Goal: Transaction & Acquisition: Purchase product/service

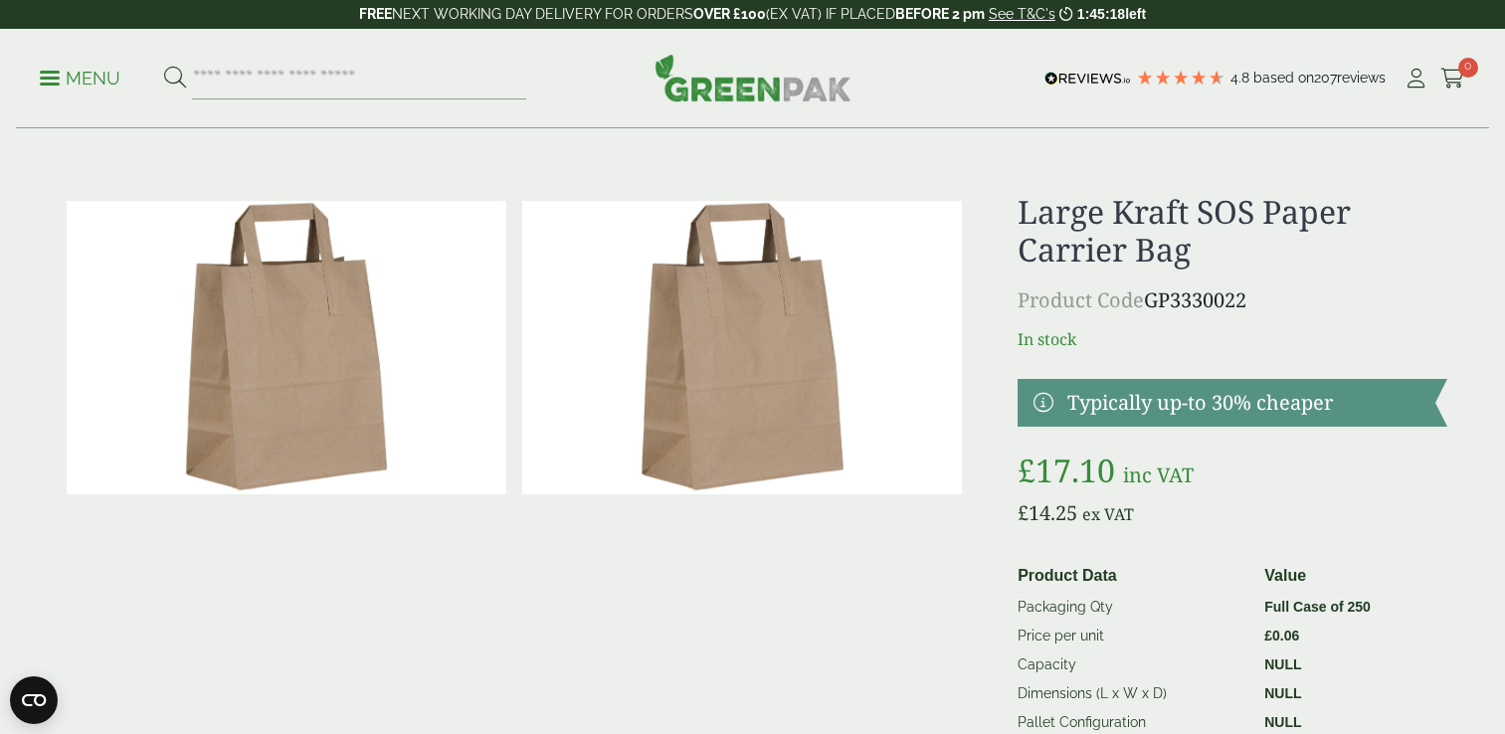
scroll to position [1252, 0]
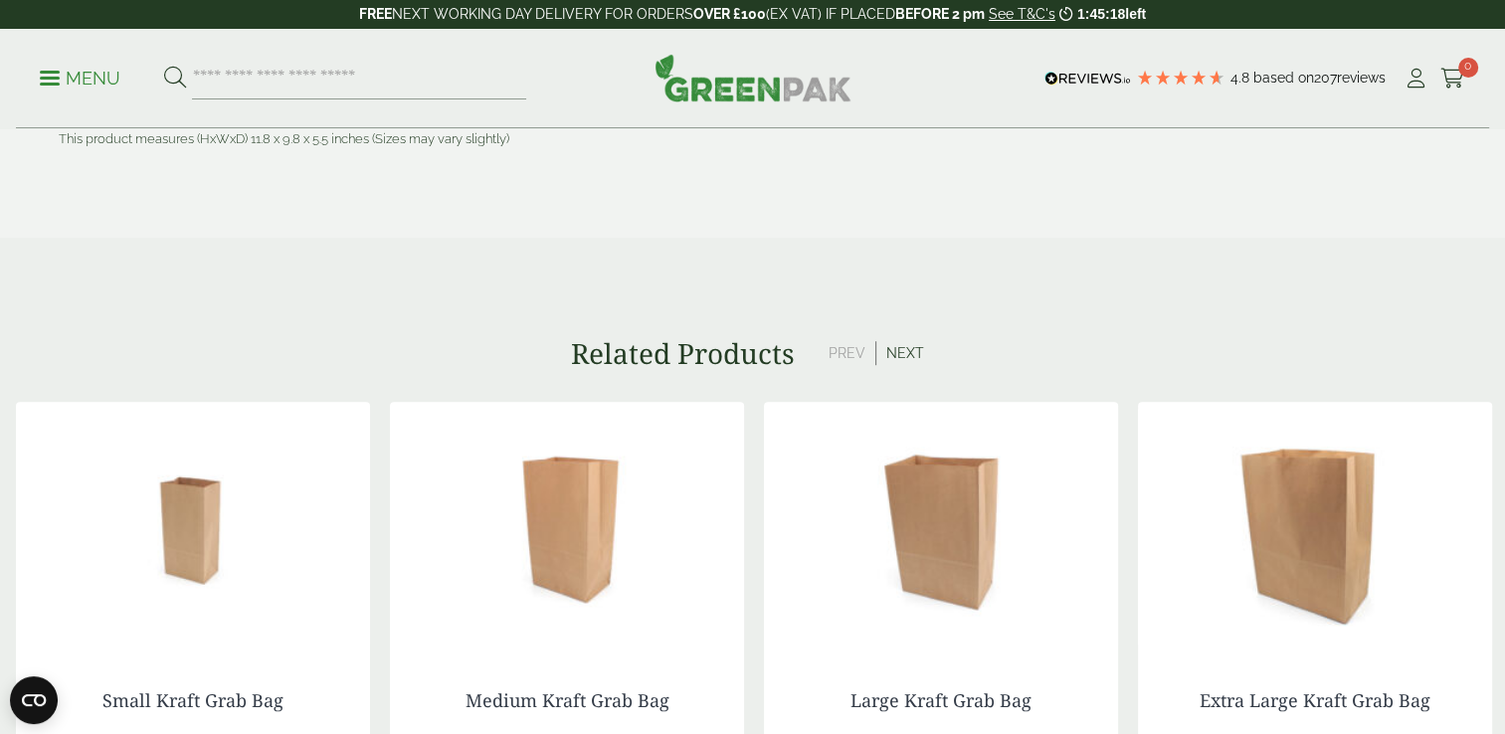
click at [143, 590] on img at bounding box center [193, 526] width 354 height 249
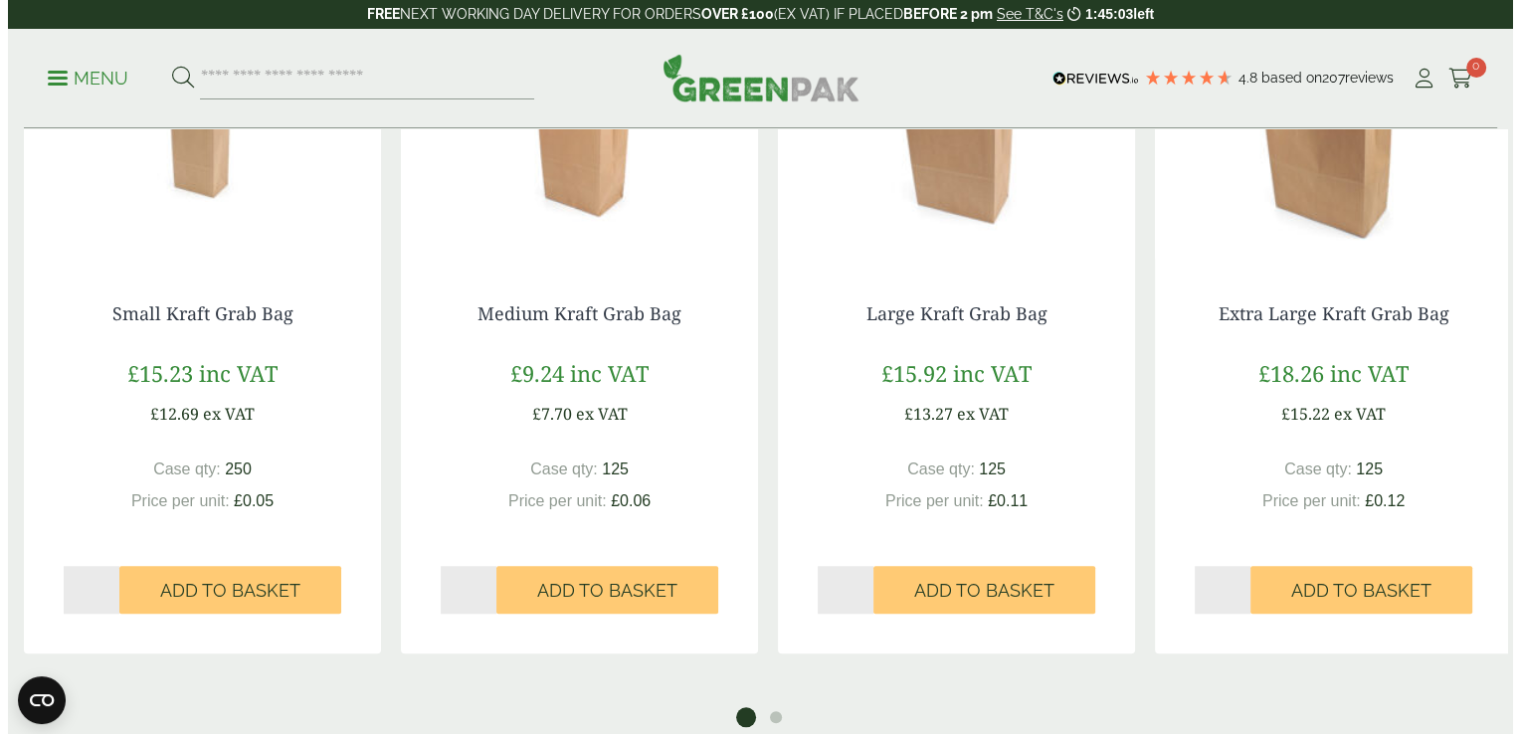
scroll to position [1638, 0]
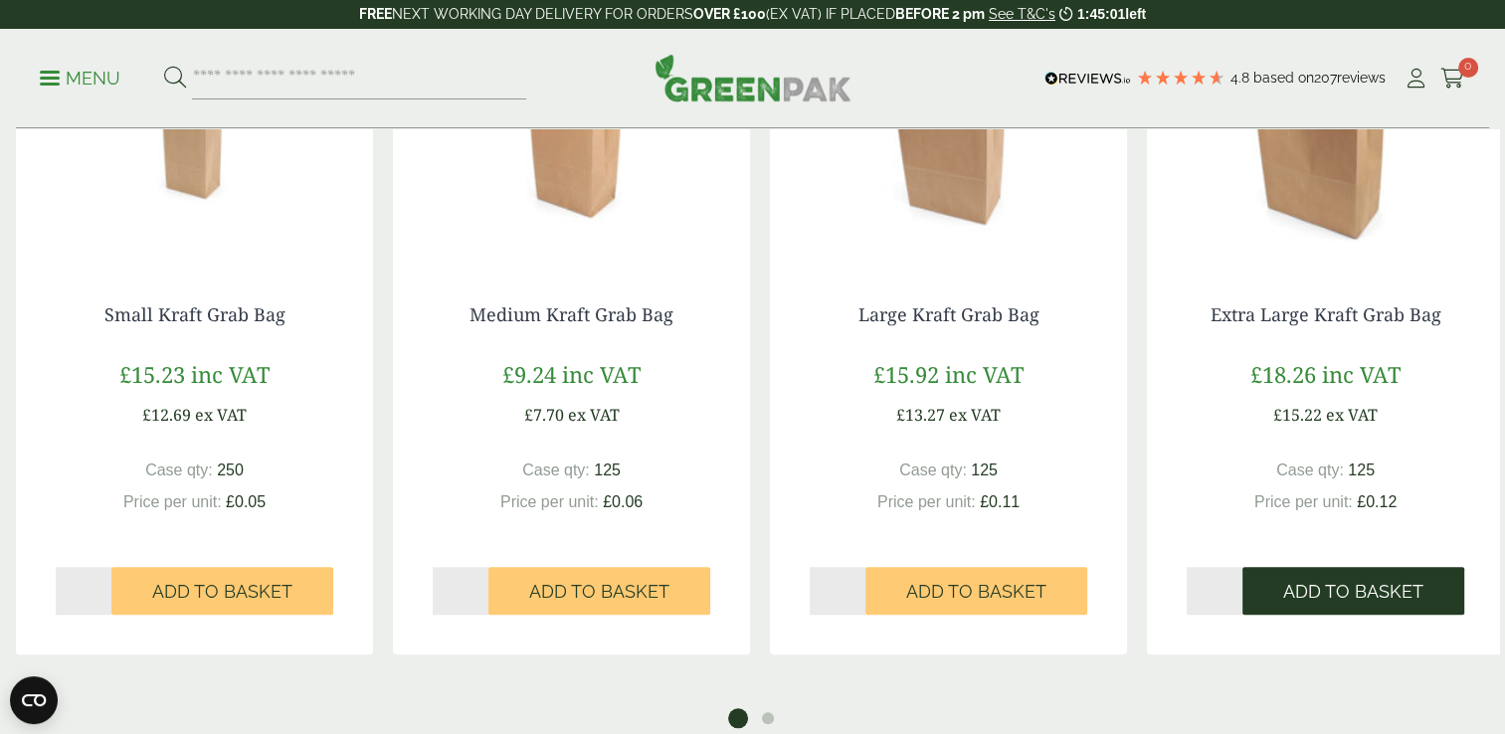
click at [1357, 601] on span "Add to Basket" at bounding box center [1353, 592] width 140 height 22
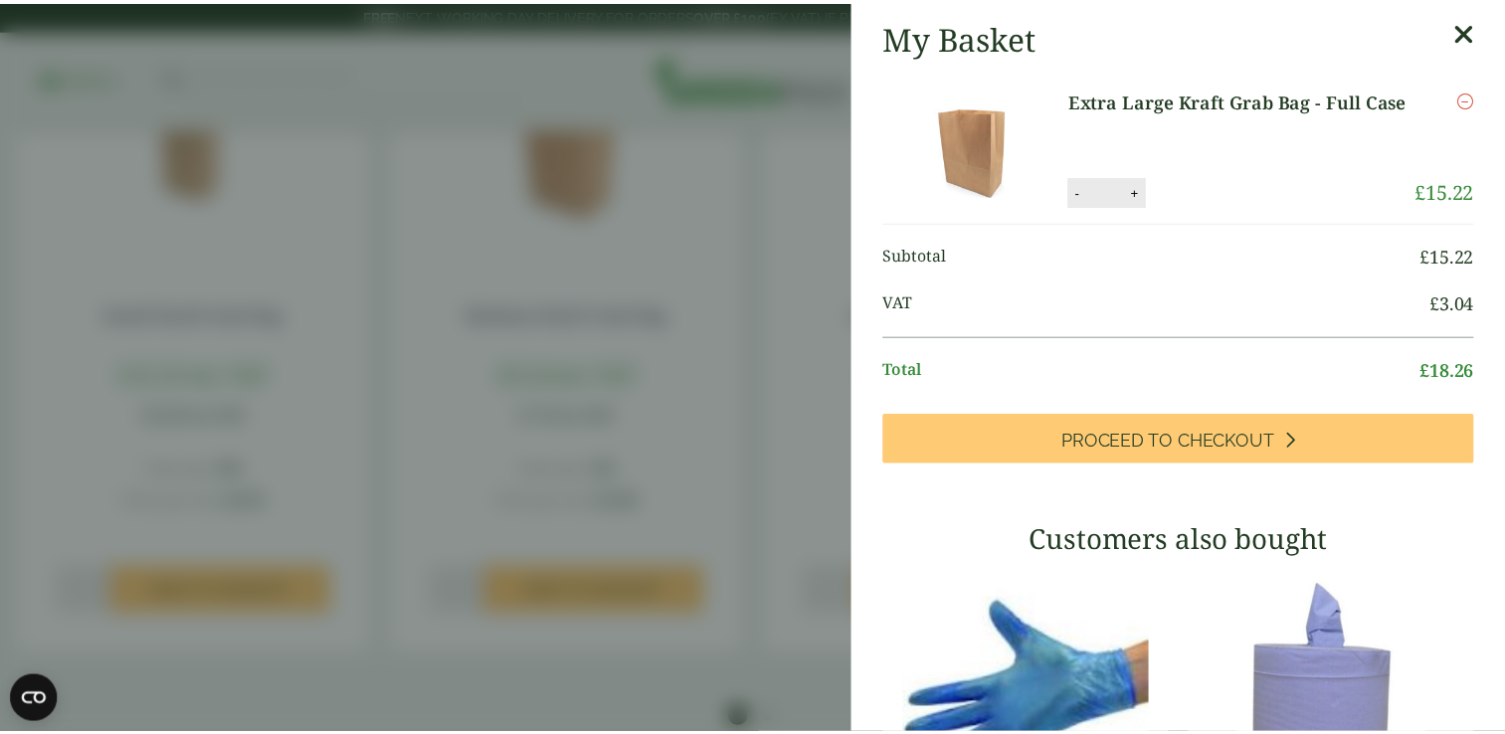
scroll to position [0, 0]
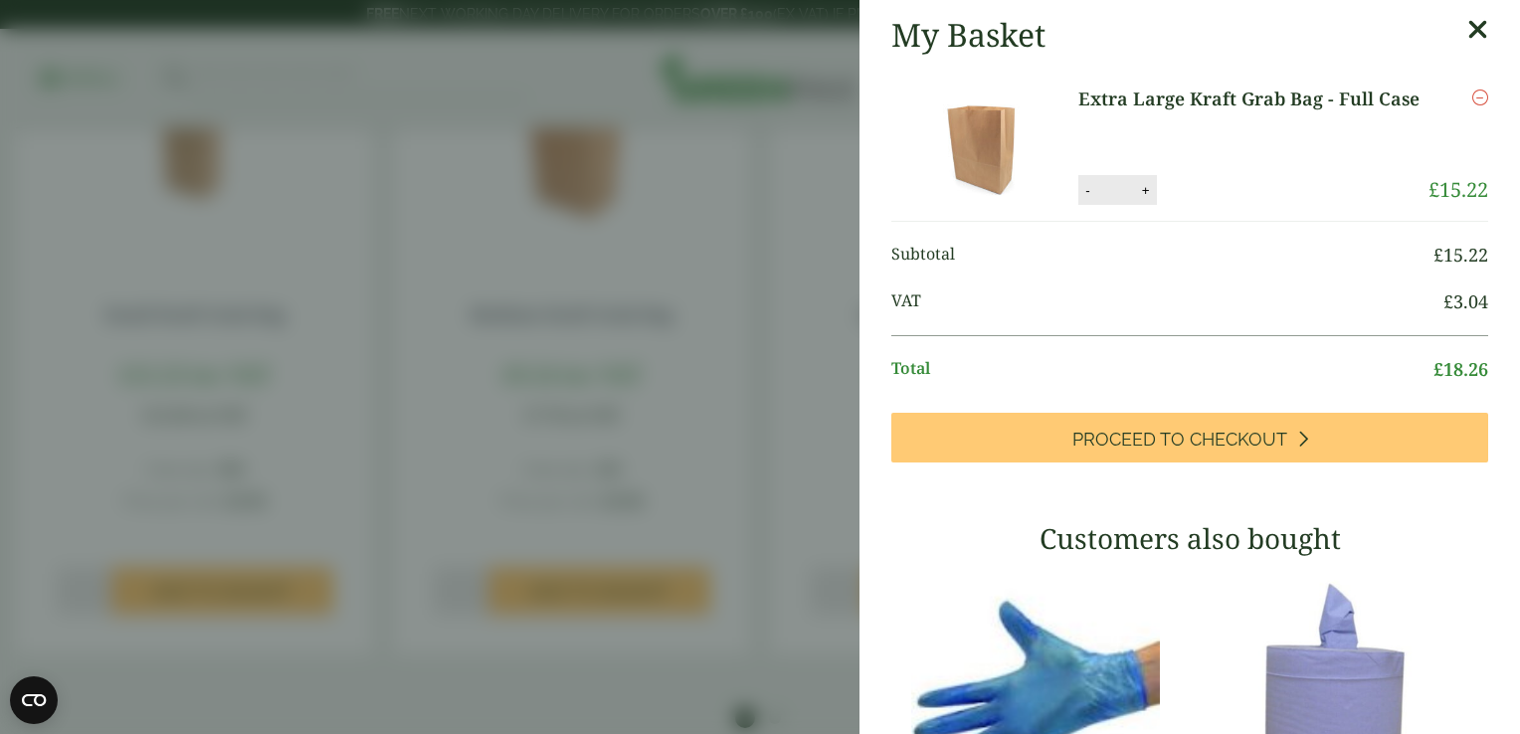
click at [1468, 44] on link at bounding box center [1478, 35] width 21 height 38
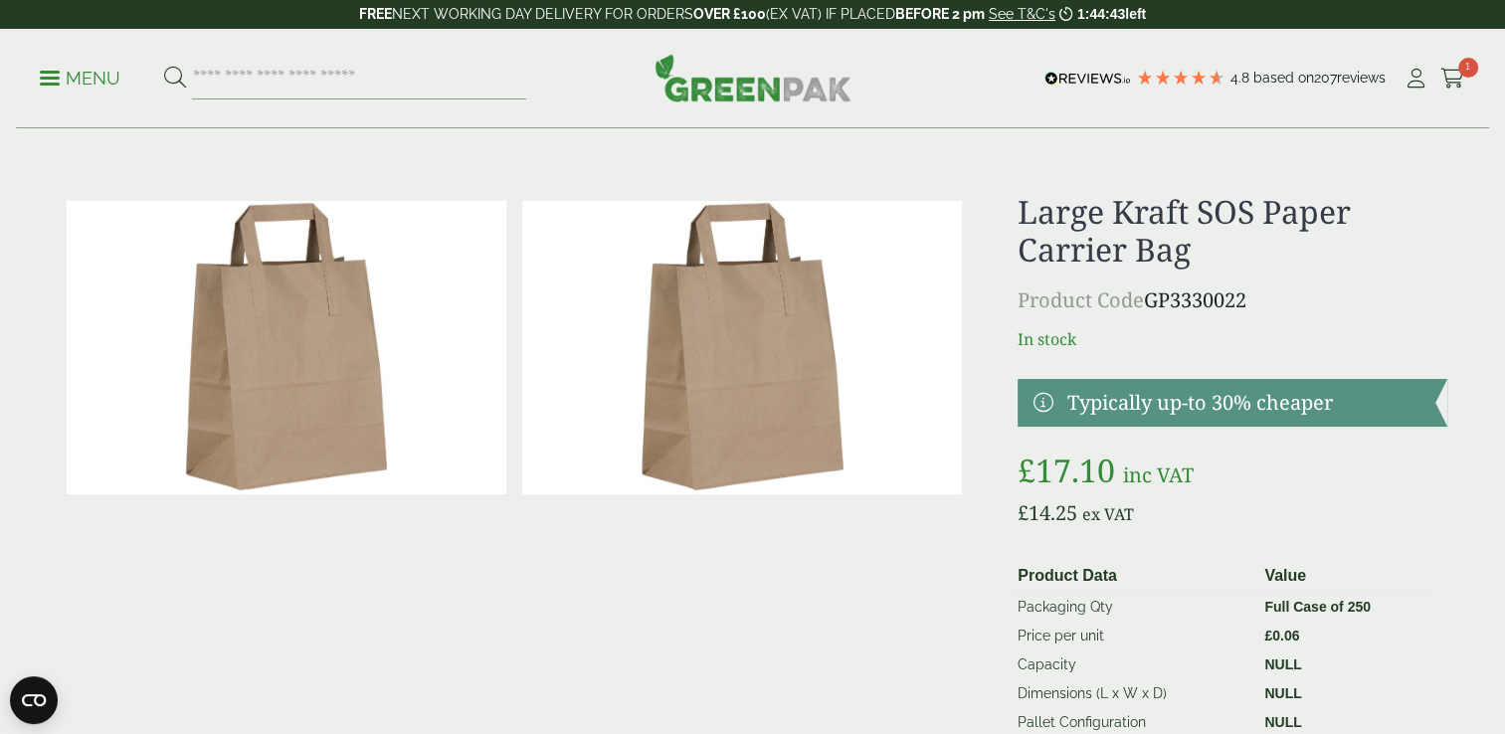
click at [780, 468] on img at bounding box center [742, 348] width 440 height 294
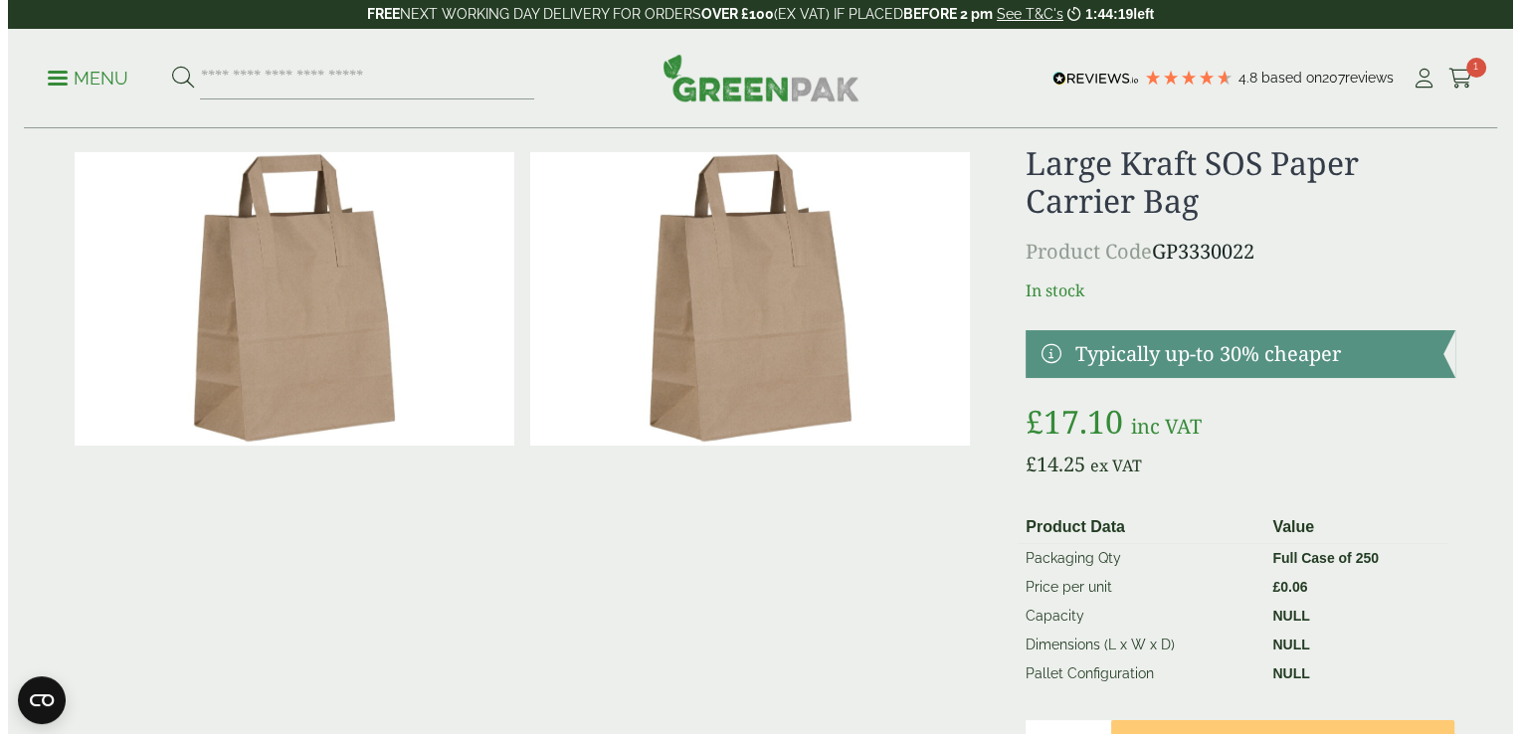
scroll to position [73, 0]
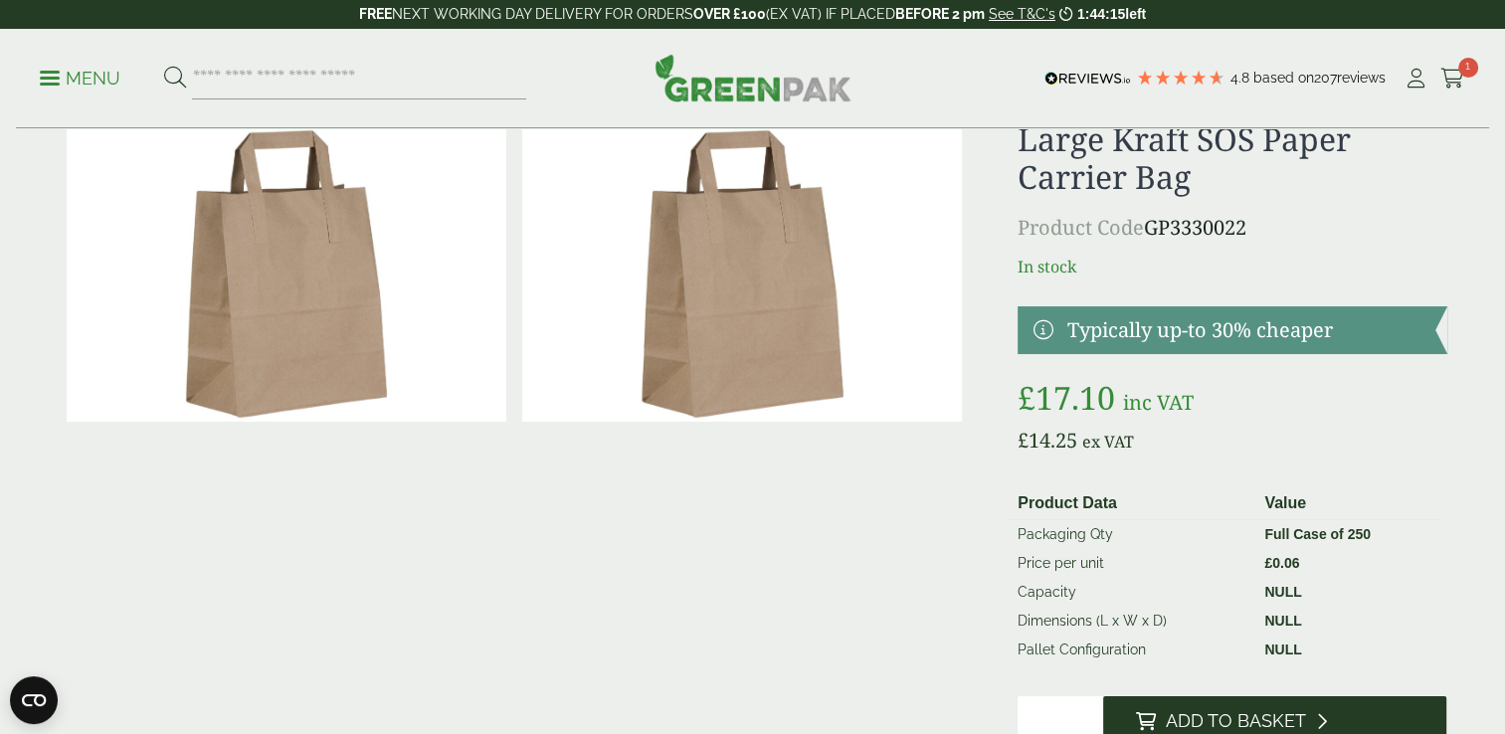
click at [1250, 720] on span "Add to Basket" at bounding box center [1235, 721] width 140 height 22
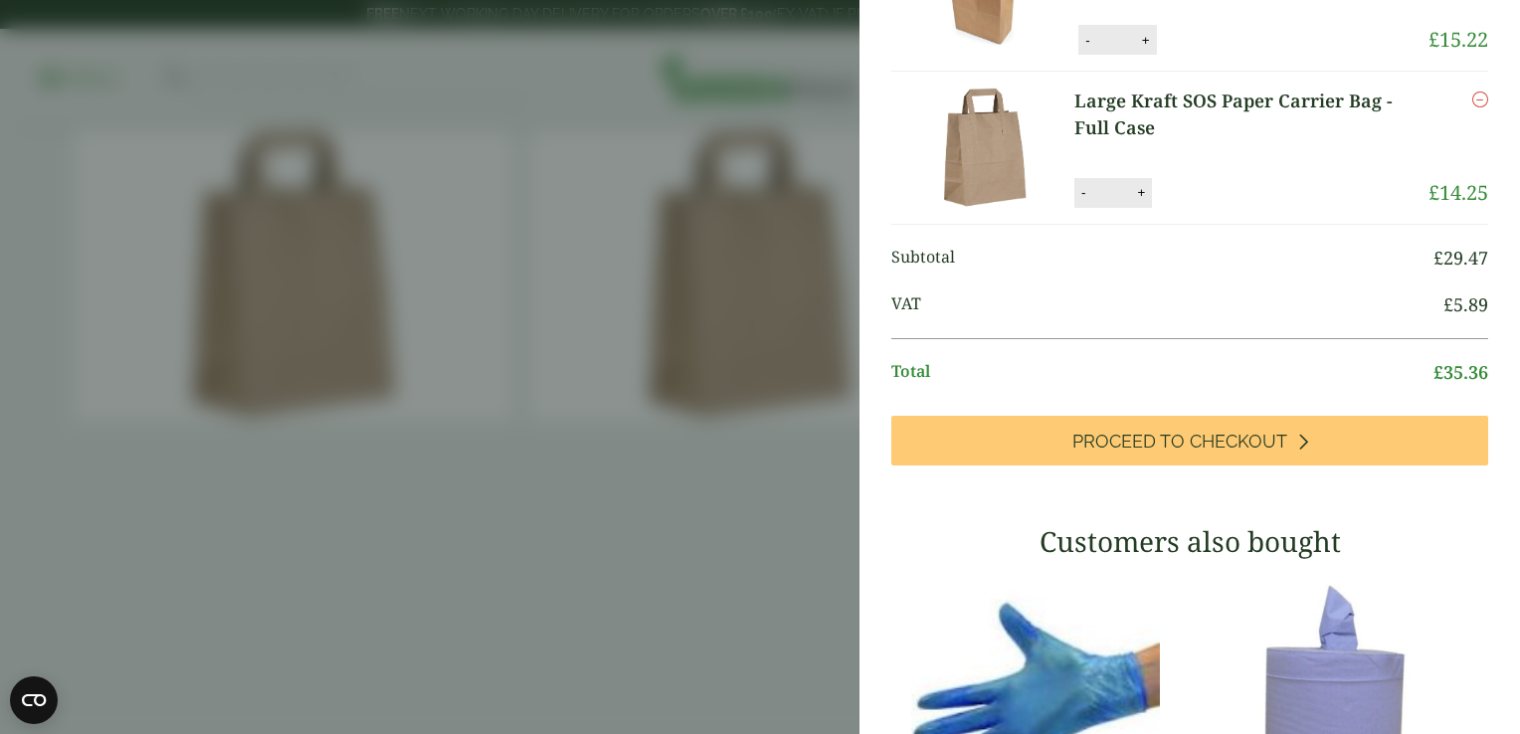
scroll to position [0, 0]
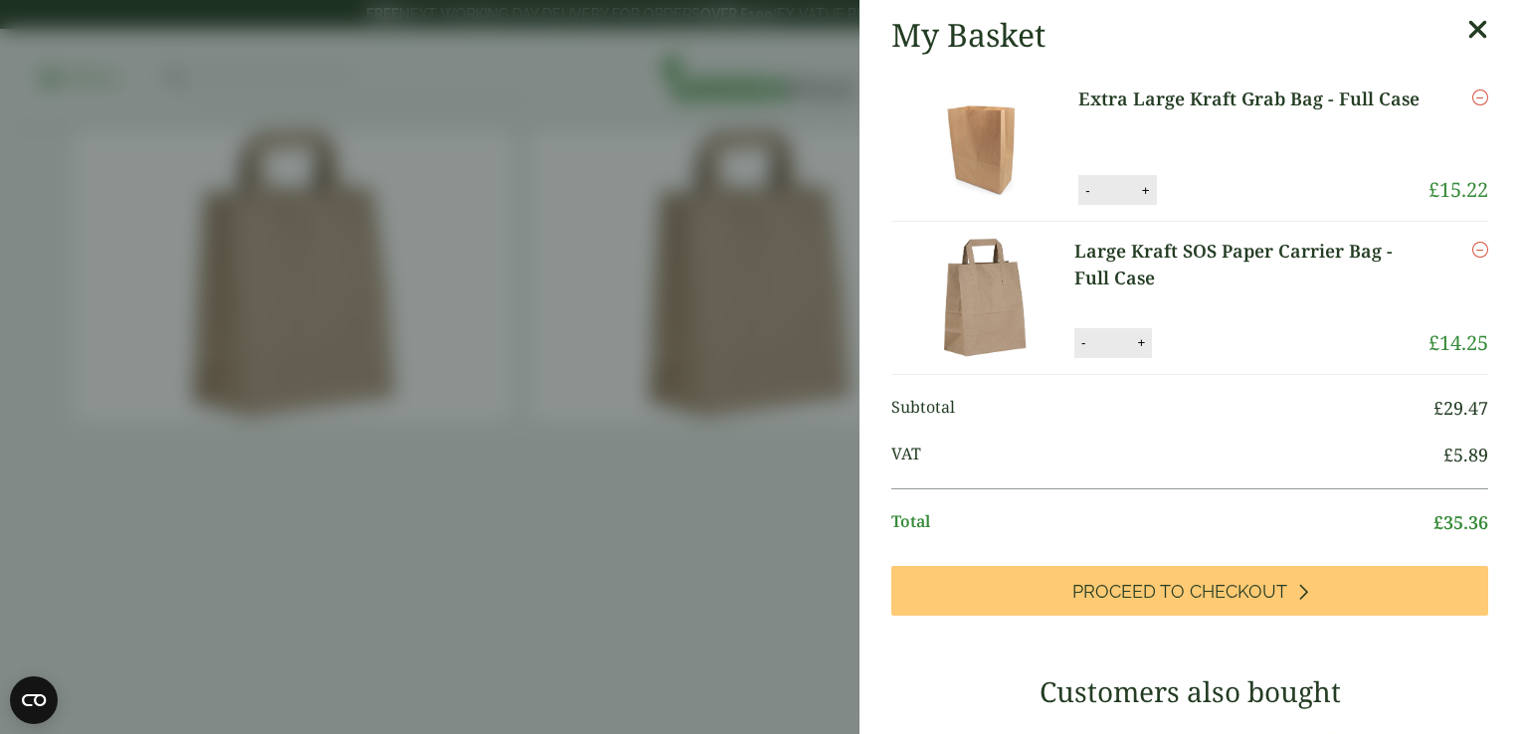
click at [1473, 96] on icon "Remove this item" at bounding box center [1481, 98] width 16 height 16
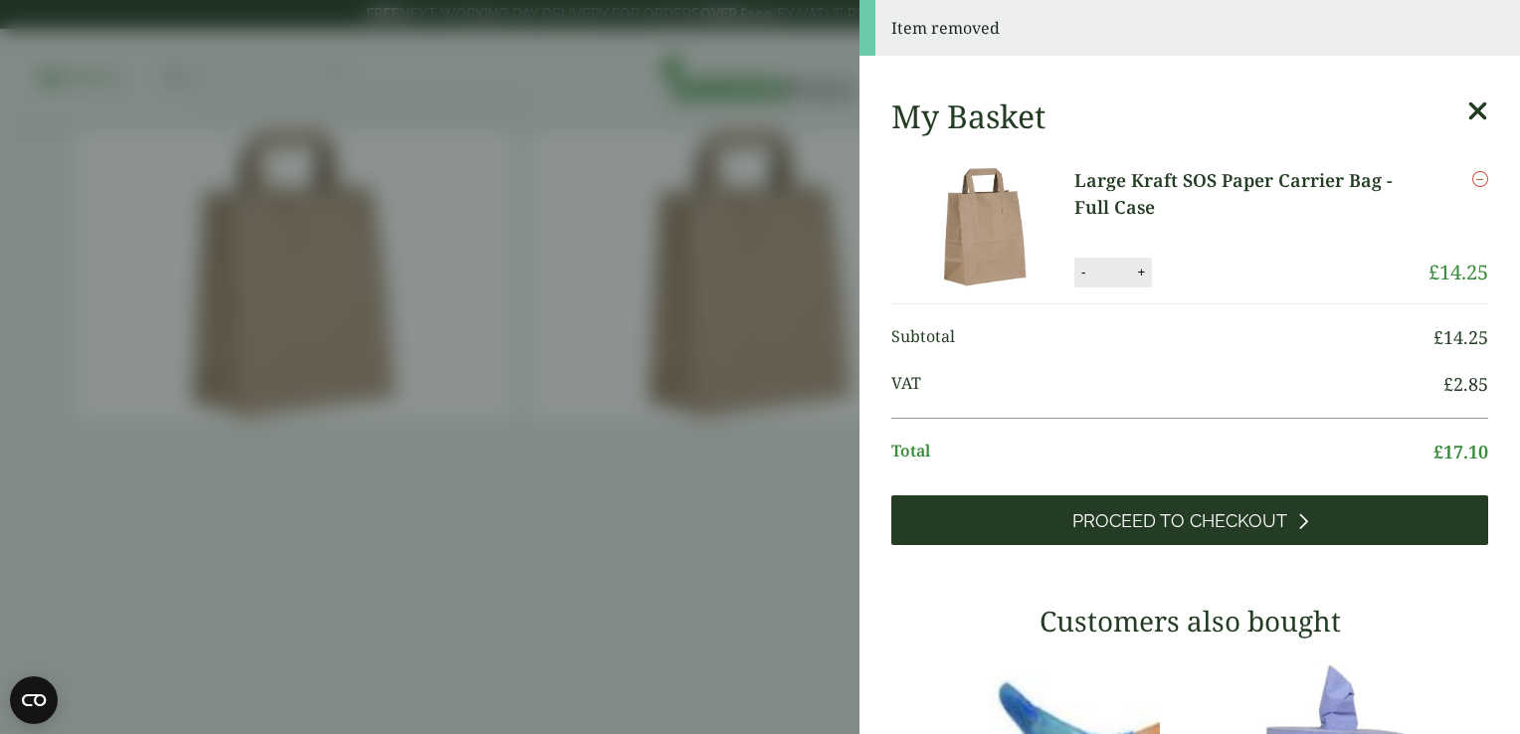
click at [1154, 515] on span "Proceed to Checkout" at bounding box center [1180, 521] width 215 height 22
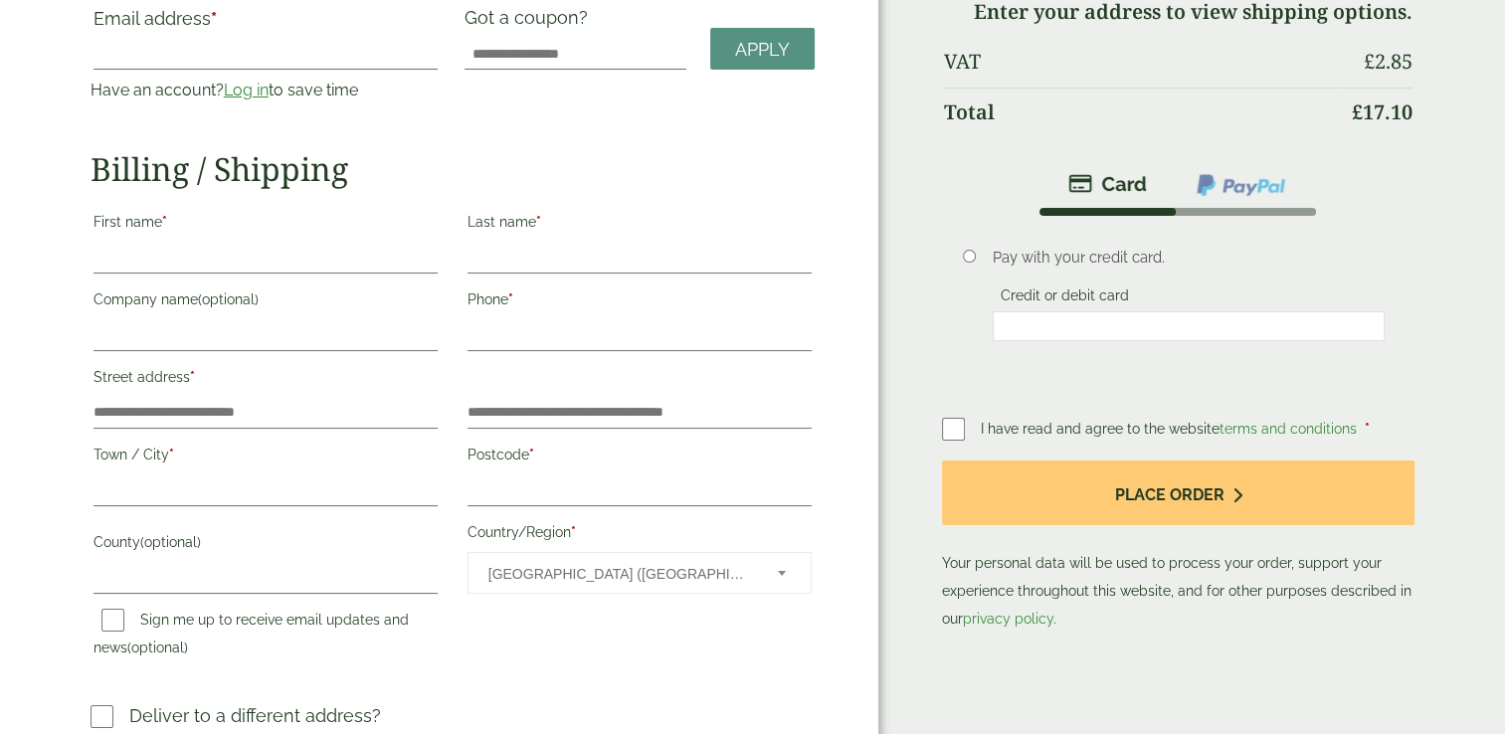
scroll to position [94, 0]
